Goal: Information Seeking & Learning: Learn about a topic

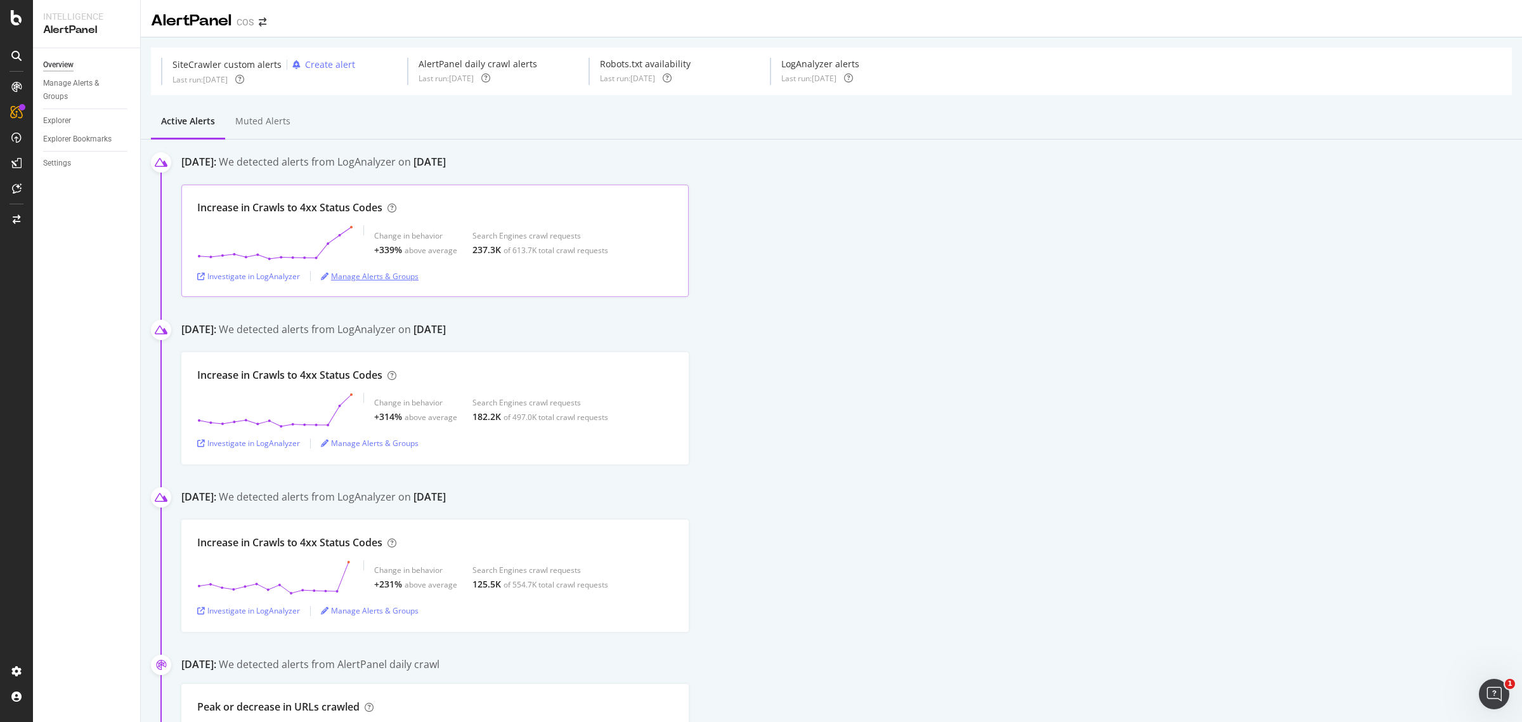
click at [399, 280] on div "Manage Alerts & Groups" at bounding box center [370, 276] width 98 height 11
click at [284, 273] on div "Investigate in LogAnalyzer" at bounding box center [248, 276] width 103 height 11
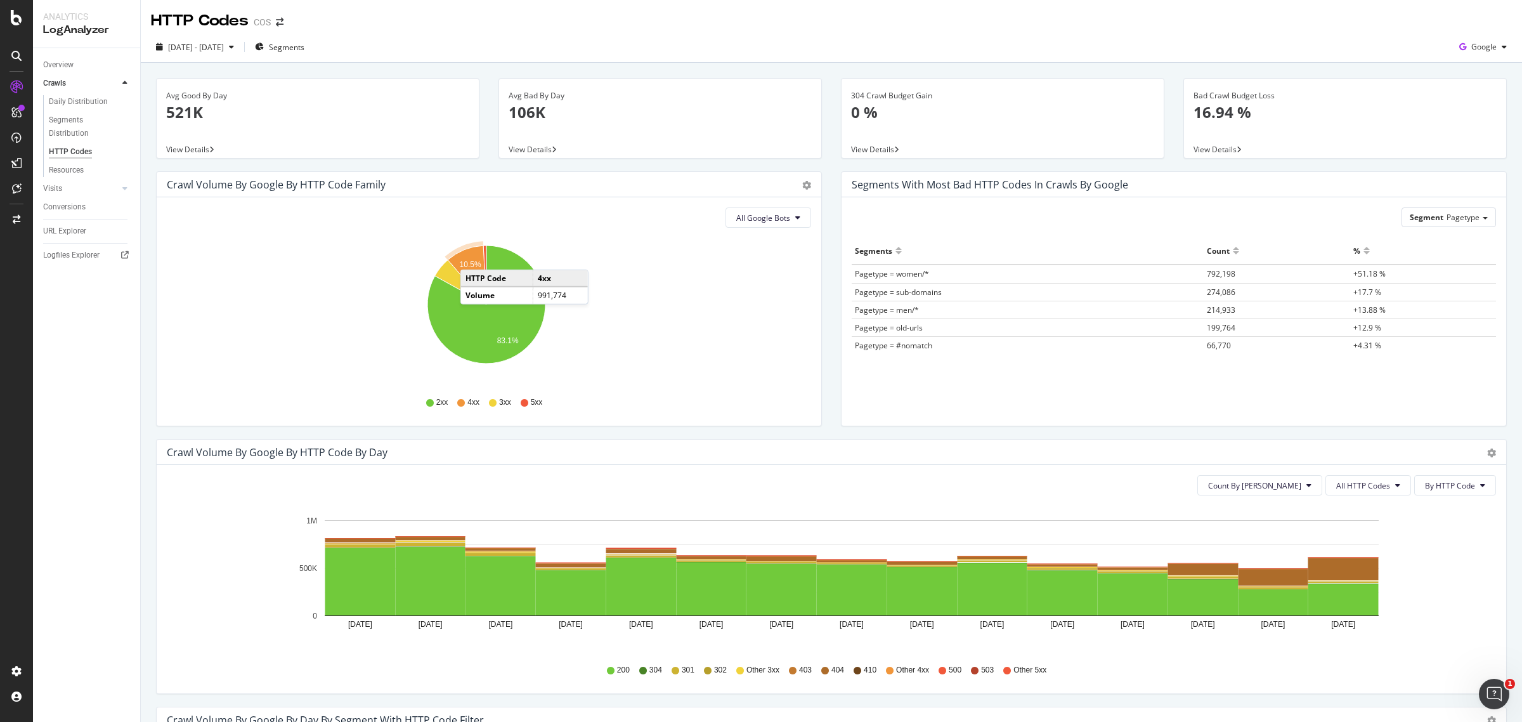
click at [473, 257] on icon "A chart." at bounding box center [467, 274] width 39 height 59
